Goal: Task Accomplishment & Management: Manage account settings

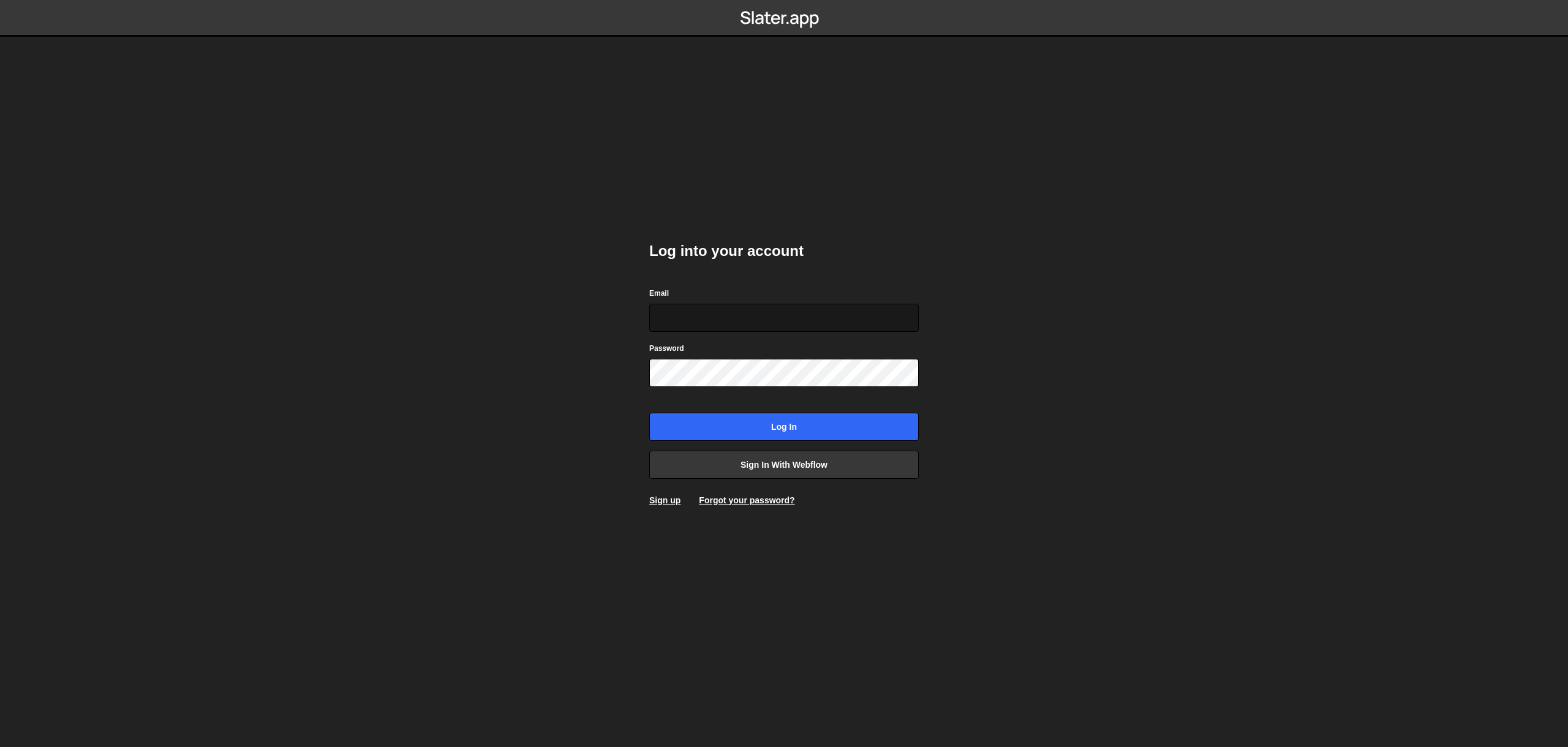
click at [716, 306] on input "Email" at bounding box center [783, 318] width 269 height 28
type input "[EMAIL_ADDRESS][DOMAIN_NAME]"
click at [832, 325] on input "[EMAIL_ADDRESS][DOMAIN_NAME]" at bounding box center [783, 318] width 269 height 28
click at [527, 151] on body "Log into your account Email [EMAIL_ADDRESS][DOMAIN_NAME] Password Log in Sign i…" at bounding box center [784, 373] width 1568 height 747
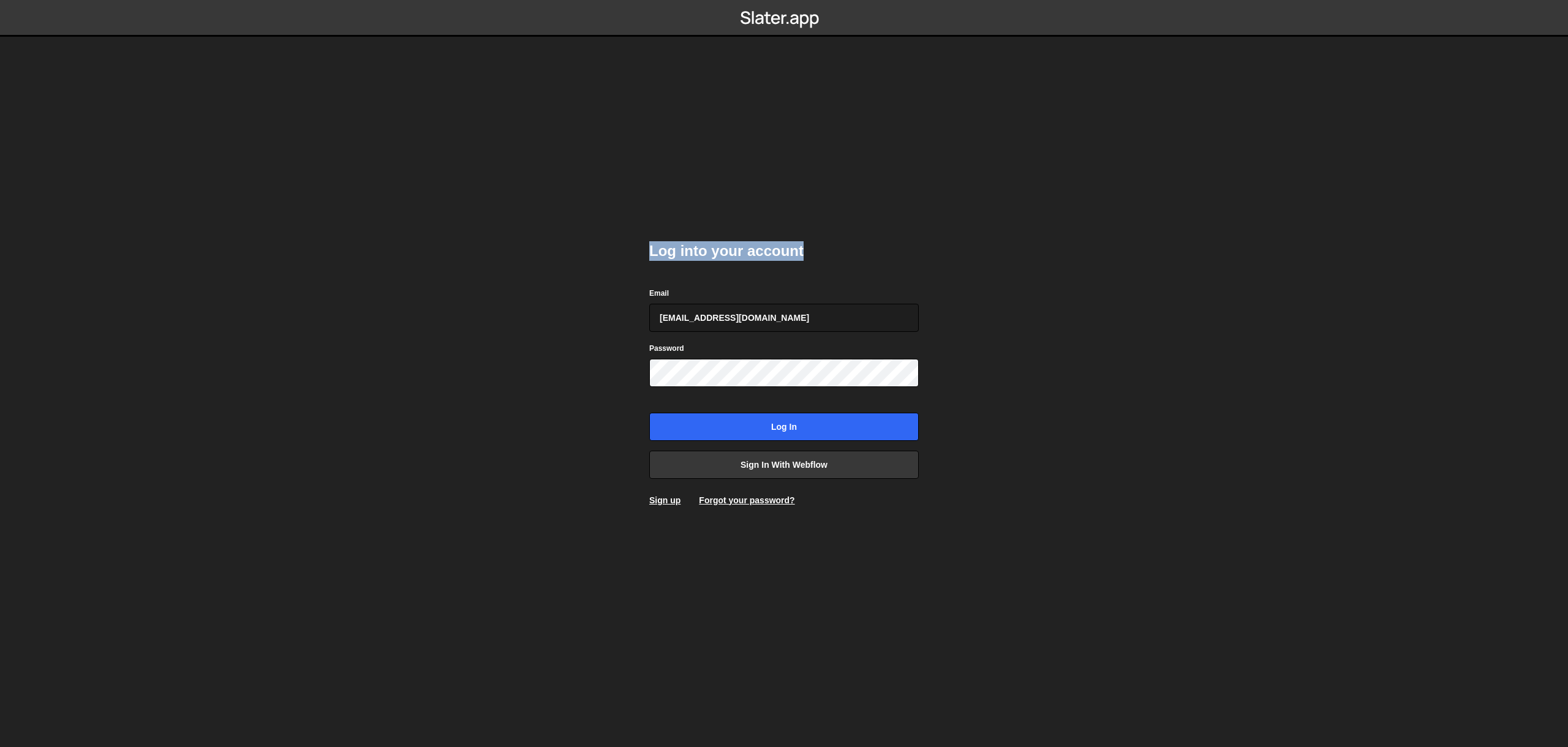
click at [525, 150] on body "Log into your account Email [EMAIL_ADDRESS][DOMAIN_NAME] Password Log in Sign i…" at bounding box center [784, 373] width 1568 height 747
click at [524, 149] on body "Log into your account Email [EMAIL_ADDRESS][DOMAIN_NAME] Password Log in Sign i…" at bounding box center [784, 373] width 1568 height 747
click at [521, 150] on body "Log into your account Email [EMAIL_ADDRESS][DOMAIN_NAME] Password Log in Sign i…" at bounding box center [784, 373] width 1568 height 747
drag, startPoint x: 563, startPoint y: 139, endPoint x: 553, endPoint y: 148, distance: 13.5
click at [556, 145] on body "Log into your account Email [EMAIL_ADDRESS][DOMAIN_NAME] Password Log in Sign i…" at bounding box center [784, 373] width 1568 height 747
